Goal: Task Accomplishment & Management: Use online tool/utility

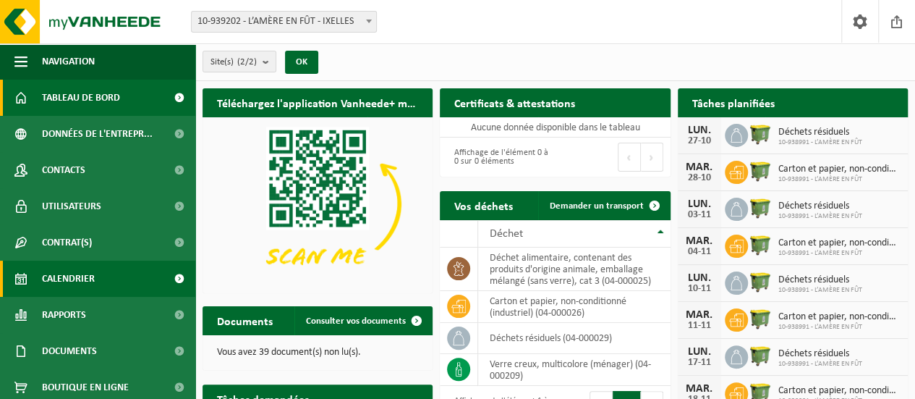
click at [75, 286] on span "Calendrier" at bounding box center [68, 278] width 53 height 36
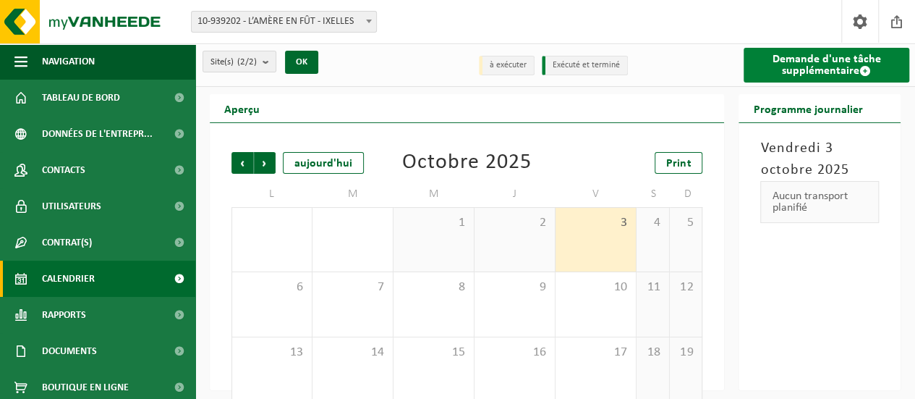
click at [784, 67] on link "Demande d'une tâche supplémentaire" at bounding box center [827, 65] width 166 height 35
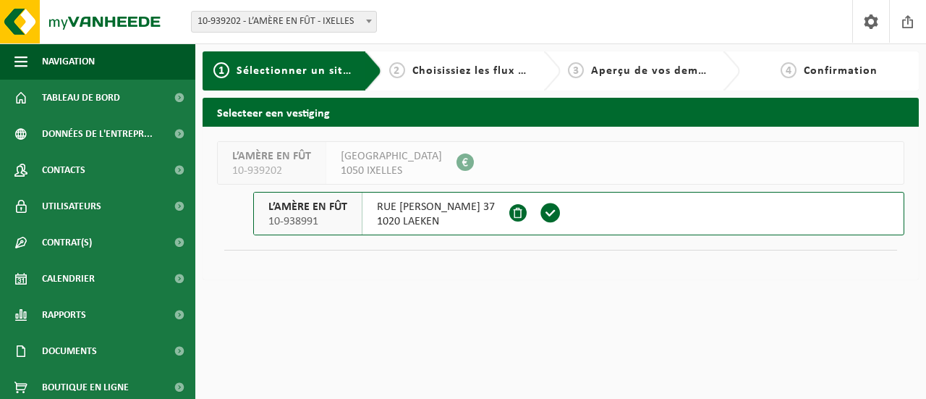
click at [628, 218] on button "L’AMÈRE EN FÛT [STREET_ADDRESS][PERSON_NAME] 37 1020 LAEKEN" at bounding box center [578, 213] width 651 height 43
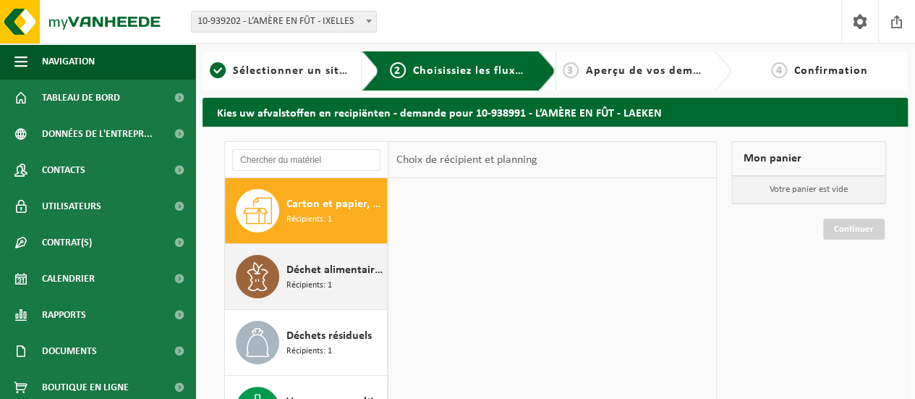
click at [340, 274] on span "Déchet alimentaire, contenant des produits d'origine animale, emballage mélangé…" at bounding box center [335, 269] width 97 height 17
